Goal: Information Seeking & Learning: Learn about a topic

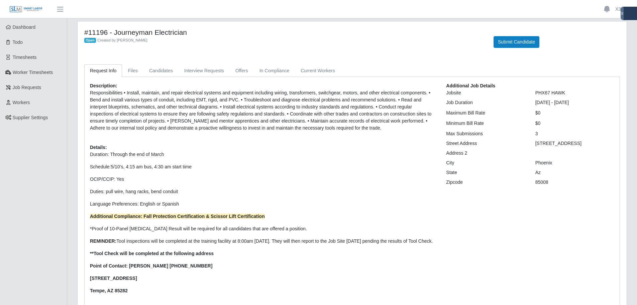
scroll to position [5, 0]
click at [137, 74] on link "Files" at bounding box center [132, 71] width 21 height 13
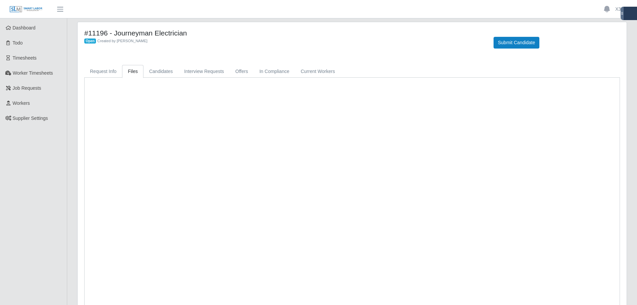
scroll to position [0, 0]
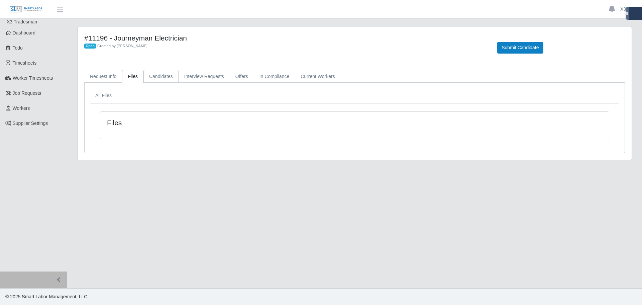
click at [155, 74] on link "Candidates" at bounding box center [160, 76] width 35 height 13
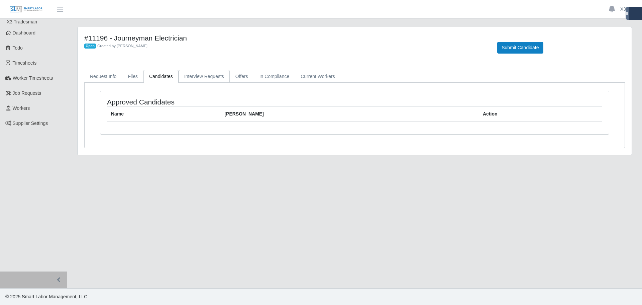
drag, startPoint x: 196, startPoint y: 75, endPoint x: 205, endPoint y: 77, distance: 9.9
click at [196, 75] on link "Interview Requests" at bounding box center [204, 76] width 51 height 13
click at [235, 77] on link "Offers" at bounding box center [242, 76] width 24 height 13
click at [256, 78] on link "In Compliance" at bounding box center [274, 76] width 41 height 13
click at [304, 79] on link "Current Workers" at bounding box center [317, 76] width 45 height 13
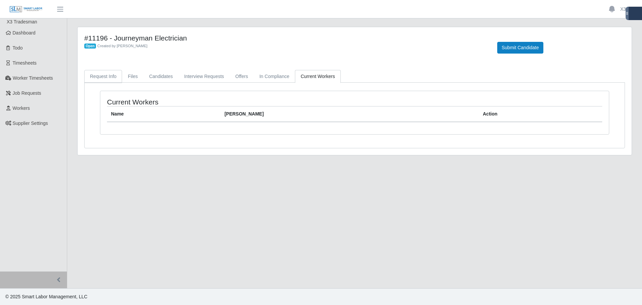
click at [110, 79] on link "Request Info" at bounding box center [103, 76] width 38 height 13
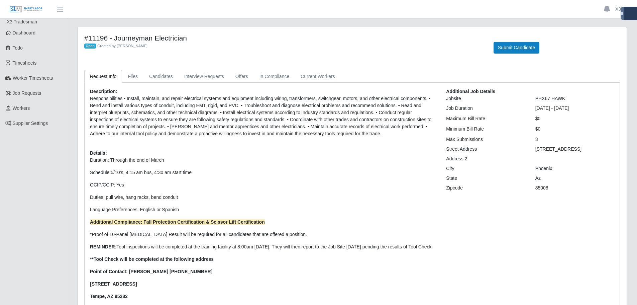
drag, startPoint x: 575, startPoint y: 150, endPoint x: 554, endPoint y: 133, distance: 27.2
click at [554, 150] on div "[STREET_ADDRESS]" at bounding box center [574, 148] width 89 height 7
drag, startPoint x: 567, startPoint y: 98, endPoint x: 533, endPoint y: 100, distance: 33.8
click at [533, 100] on div "PHX67 HAWK" at bounding box center [574, 98] width 89 height 7
copy div "PHX67 HAWK"
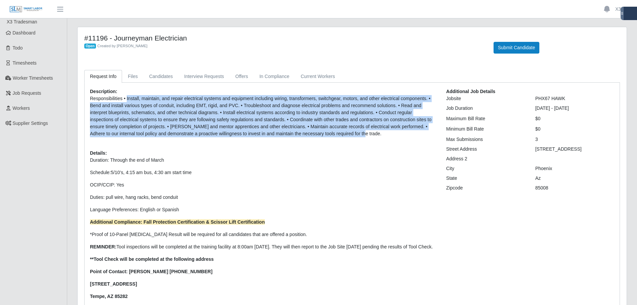
drag, startPoint x: 126, startPoint y: 99, endPoint x: 385, endPoint y: 135, distance: 261.7
click at [385, 135] on p "Responsibilities • Install, maintain, and repair electrical systems and equipme…" at bounding box center [263, 116] width 346 height 42
copy p "Install, maintain, and repair electrical systems and equipment including wiring…"
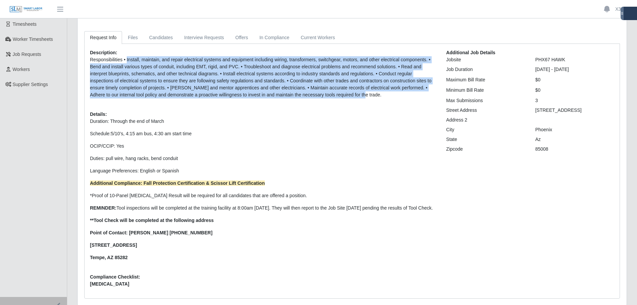
scroll to position [38, 0]
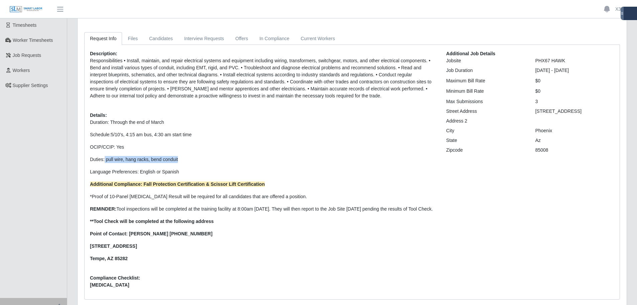
drag, startPoint x: 172, startPoint y: 161, endPoint x: 104, endPoint y: 159, distance: 67.2
click at [104, 159] on p "Duties: pull wire, hang racks, bend conduit" at bounding box center [263, 159] width 346 height 7
copy span "pull wire, hang racks, bend conduit"
drag, startPoint x: 282, startPoint y: 183, endPoint x: 143, endPoint y: 186, distance: 139.2
click at [143, 186] on p "Additional Compliance: Fall Protection Certification & Scissor Lift Certificati…" at bounding box center [263, 184] width 346 height 7
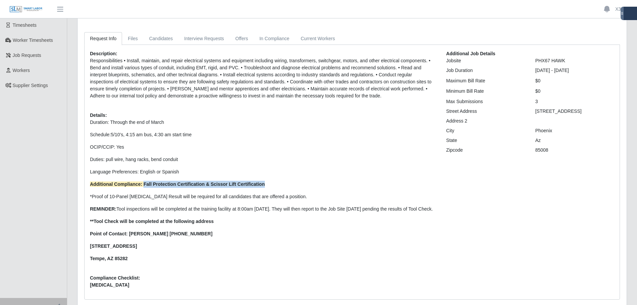
copy strong "Fall Protection Certification & Scissor Lift Certification"
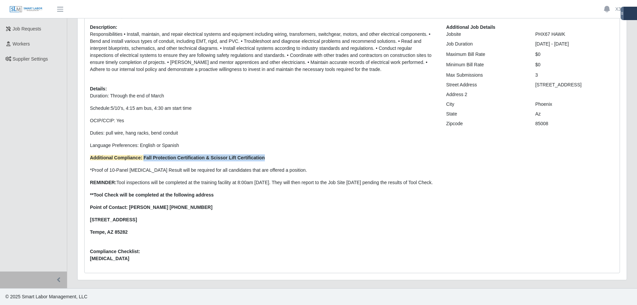
scroll to position [71, 0]
click at [290, 167] on p "*Proof of 10-Panel [MEDICAL_DATA] Result will be required for all candidates th…" at bounding box center [263, 170] width 346 height 7
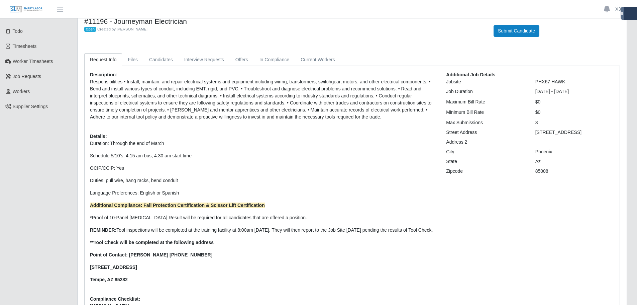
scroll to position [0, 0]
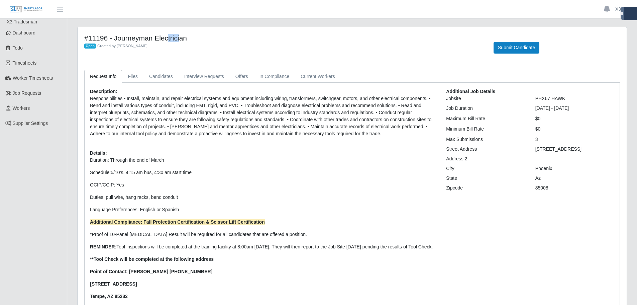
drag, startPoint x: 105, startPoint y: 37, endPoint x: 91, endPoint y: 39, distance: 14.1
click at [89, 38] on h4 "#11196 - Journeyman Electrician" at bounding box center [283, 38] width 399 height 8
copy h4 "11196"
click at [137, 78] on link "Files" at bounding box center [132, 76] width 21 height 13
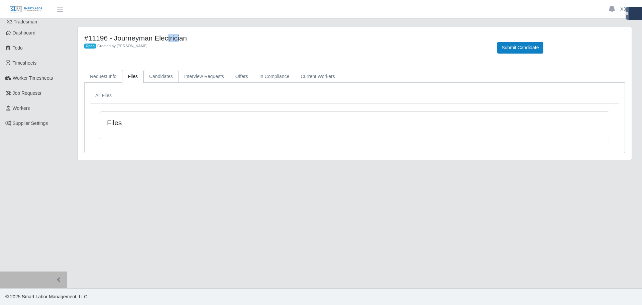
click at [151, 75] on link "Candidates" at bounding box center [160, 76] width 35 height 13
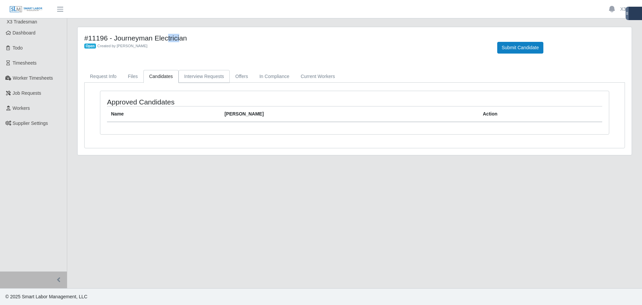
click at [180, 77] on link "Interview Requests" at bounding box center [204, 76] width 51 height 13
click at [238, 76] on link "Offers" at bounding box center [242, 76] width 24 height 13
click at [271, 73] on link "In Compliance" at bounding box center [274, 76] width 41 height 13
click at [311, 77] on link "Current Workers" at bounding box center [317, 76] width 45 height 13
click at [103, 76] on link "Request Info" at bounding box center [103, 76] width 38 height 13
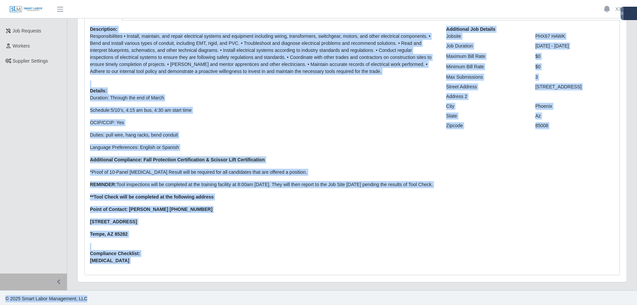
scroll to position [71, 0]
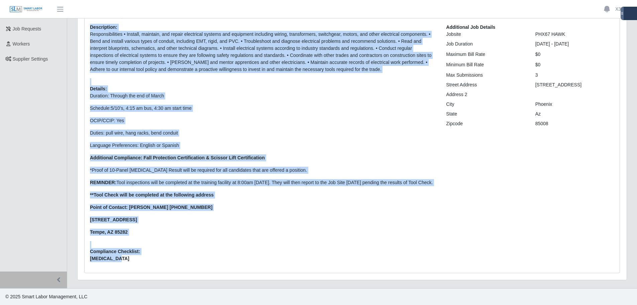
drag, startPoint x: 88, startPoint y: 89, endPoint x: 146, endPoint y: 258, distance: 178.2
click at [146, 258] on div "Description: Responsibilities • Install, maintain, and repair electrical system…" at bounding box center [263, 145] width 356 height 243
copy div "Loremipsumd: Sitametconsectet • Adipisc, elitsedd, eiu tempor incididunt utlabo…"
